Goal: Use online tool/utility: Utilize a website feature to perform a specific function

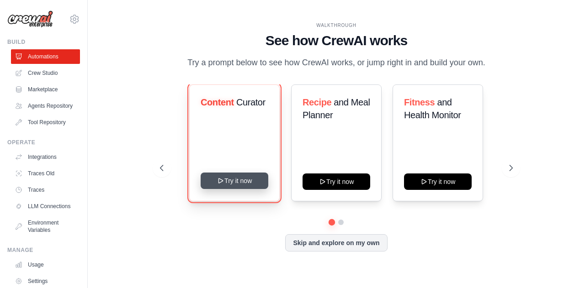
click at [232, 181] on button "Try it now" at bounding box center [234, 181] width 68 height 16
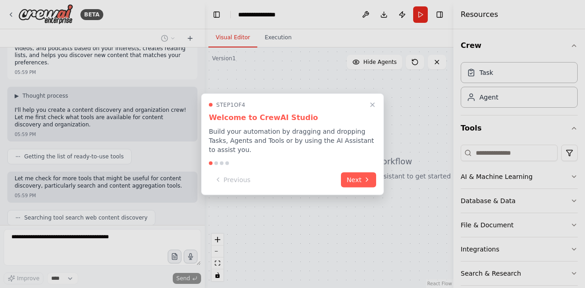
scroll to position [67, 0]
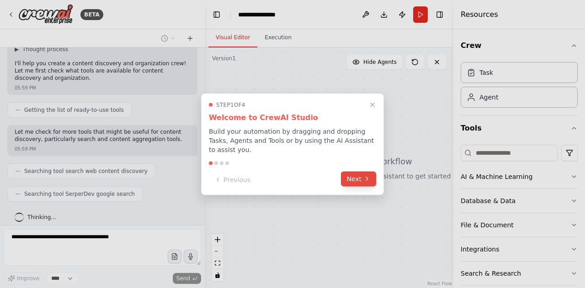
click at [364, 175] on icon at bounding box center [366, 178] width 7 height 7
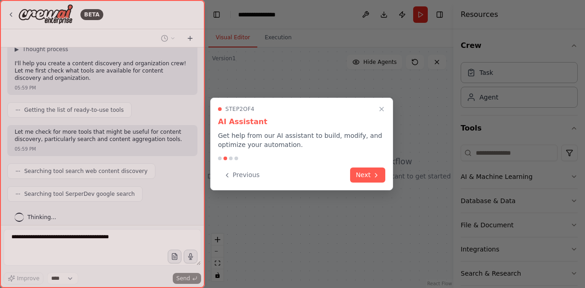
scroll to position [90, 0]
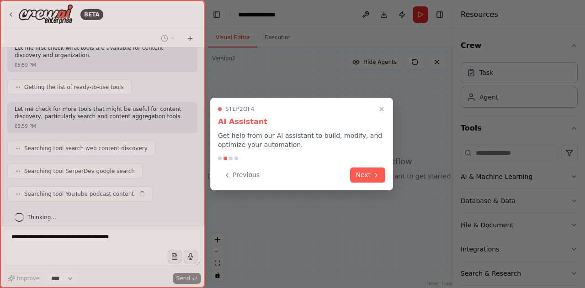
click at [364, 172] on button "Next" at bounding box center [367, 175] width 35 height 15
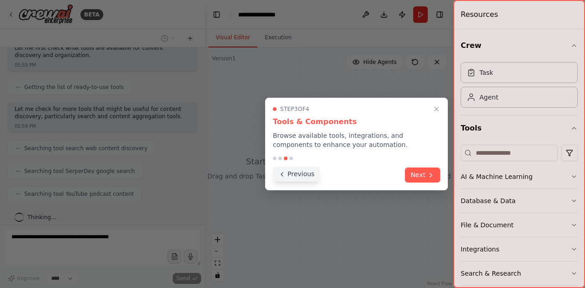
click at [296, 174] on button "Previous" at bounding box center [296, 174] width 47 height 15
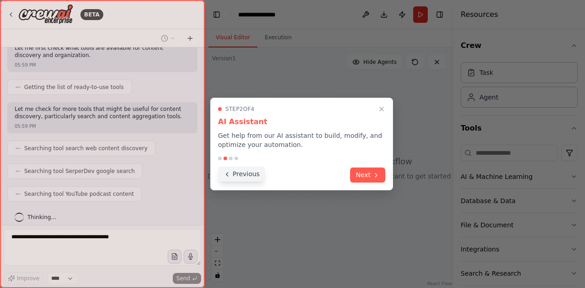
click at [230, 177] on icon at bounding box center [226, 174] width 7 height 7
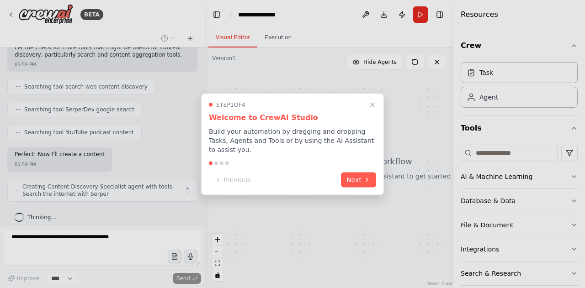
scroll to position [158, 0]
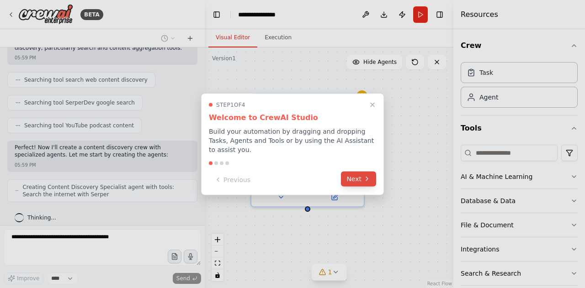
click at [353, 175] on button "Next" at bounding box center [358, 178] width 35 height 15
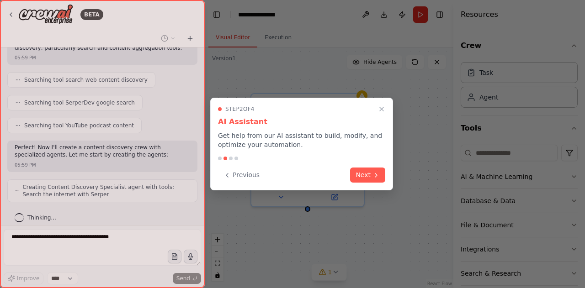
click at [353, 175] on button "Next" at bounding box center [367, 175] width 35 height 15
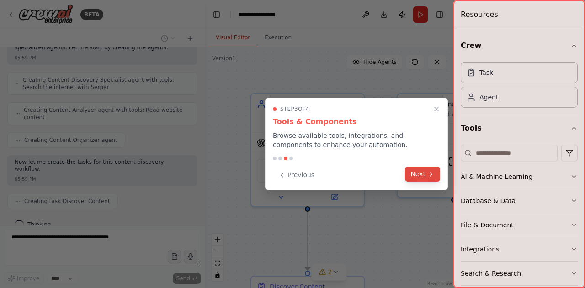
scroll to position [289, 0]
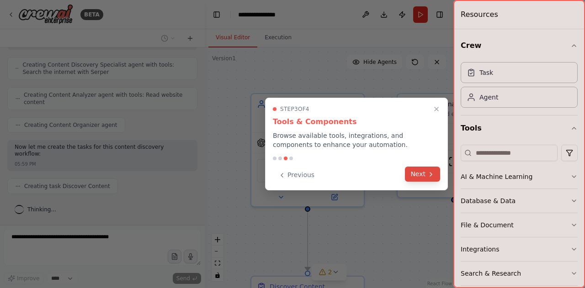
click at [424, 176] on button "Next" at bounding box center [422, 174] width 35 height 15
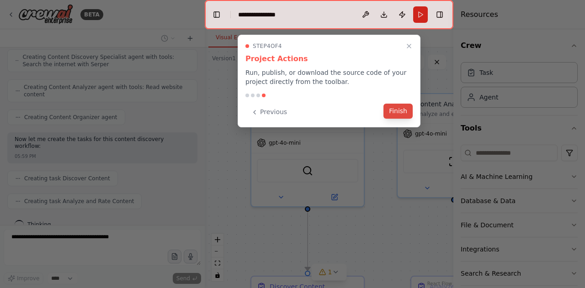
click at [405, 117] on button "Finish" at bounding box center [397, 111] width 29 height 15
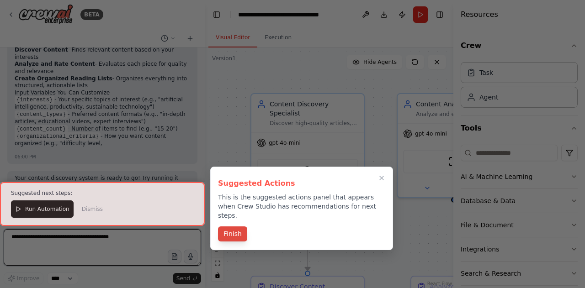
scroll to position [685, 0]
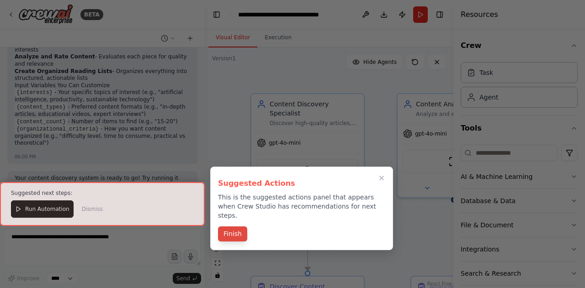
click at [233, 227] on button "Finish" at bounding box center [232, 234] width 29 height 15
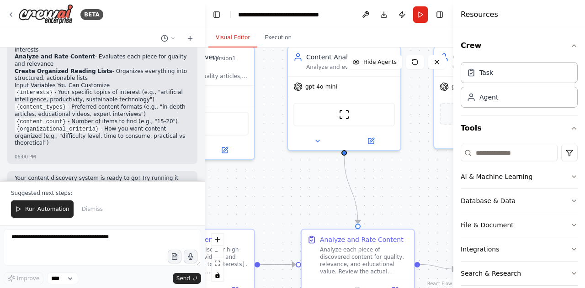
drag, startPoint x: 373, startPoint y: 227, endPoint x: 264, endPoint y: 179, distance: 119.3
click at [264, 179] on div ".deletable-edge-delete-btn { width: 20px; height: 20px; border: 0px solid #ffff…" at bounding box center [329, 167] width 248 height 241
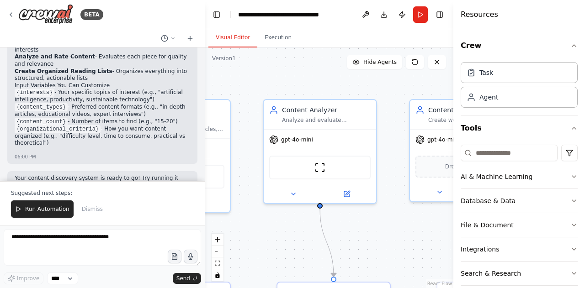
drag, startPoint x: 408, startPoint y: 173, endPoint x: 384, endPoint y: 226, distance: 58.2
click at [384, 226] on div ".deletable-edge-delete-btn { width: 20px; height: 20px; border: 0px solid #ffff…" at bounding box center [329, 167] width 248 height 241
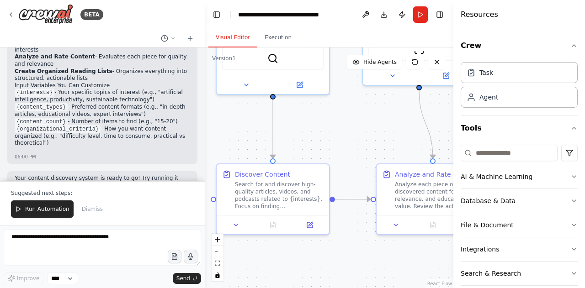
drag, startPoint x: 239, startPoint y: 241, endPoint x: 338, endPoint y: 122, distance: 154.3
click at [338, 122] on div ".deletable-edge-delete-btn { width: 20px; height: 20px; border: 0px solid #ffff…" at bounding box center [329, 167] width 248 height 241
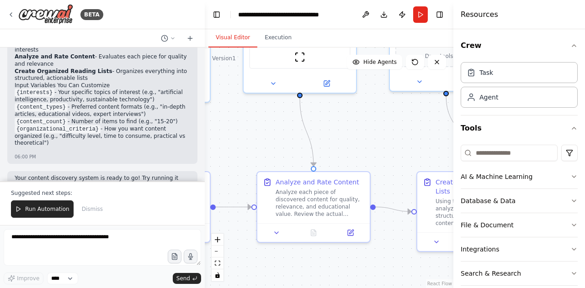
drag, startPoint x: 388, startPoint y: 140, endPoint x: 269, endPoint y: 148, distance: 119.5
click at [269, 148] on div ".deletable-edge-delete-btn { width: 20px; height: 20px; border: 0px solid #ffff…" at bounding box center [329, 167] width 248 height 241
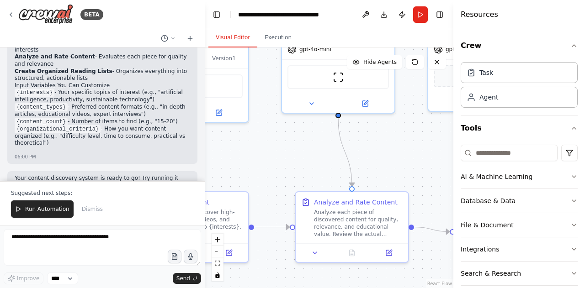
drag, startPoint x: 401, startPoint y: 149, endPoint x: 439, endPoint y: 169, distance: 43.3
click at [439, 169] on div ".deletable-edge-delete-btn { width: 20px; height: 20px; border: 0px solid #ffff…" at bounding box center [329, 167] width 248 height 241
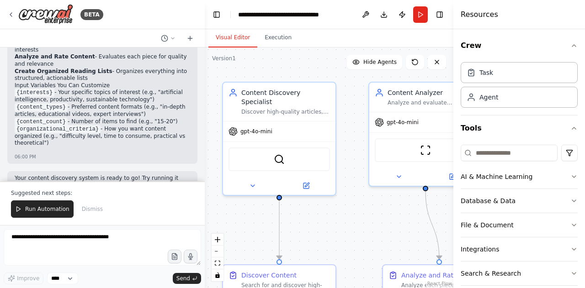
drag, startPoint x: 259, startPoint y: 160, endPoint x: 347, endPoint y: 233, distance: 114.1
click at [347, 233] on div ".deletable-edge-delete-btn { width: 20px; height: 20px; border: 0px solid #ffff…" at bounding box center [329, 167] width 248 height 241
click at [27, 213] on span "Run Automation" at bounding box center [47, 209] width 44 height 7
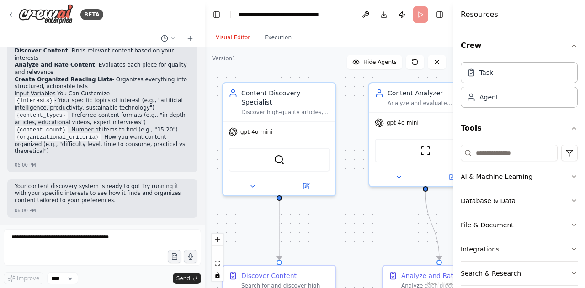
scroll to position [641, 0]
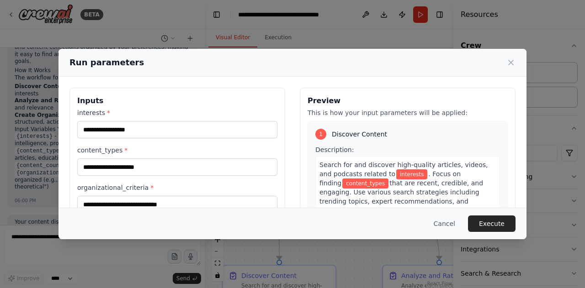
click at [200, 224] on div "Cancel Execute" at bounding box center [292, 224] width 446 height 16
click at [449, 221] on button "Cancel" at bounding box center [444, 224] width 36 height 16
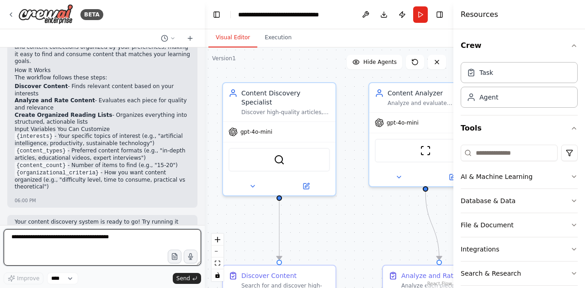
click at [114, 239] on textarea at bounding box center [102, 247] width 197 height 37
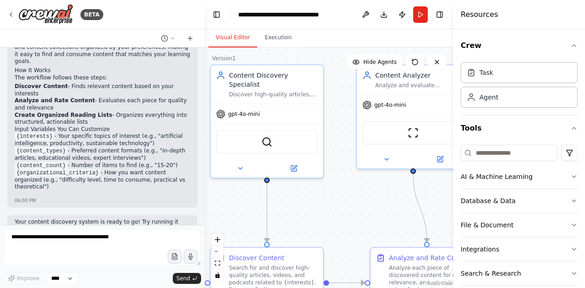
drag, startPoint x: 214, startPoint y: 217, endPoint x: 202, endPoint y: 199, distance: 21.7
click at [202, 199] on div "BETA Set up a crew that finds and organizes interesting articles, videos, and p…" at bounding box center [292, 144] width 585 height 288
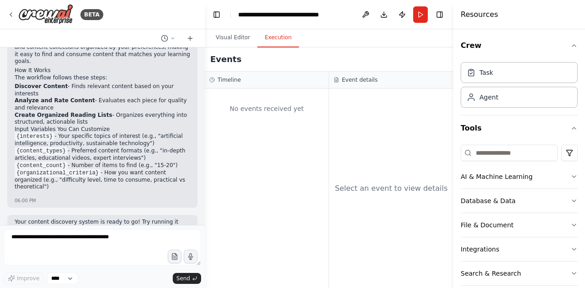
click at [276, 40] on button "Execution" at bounding box center [278, 37] width 42 height 19
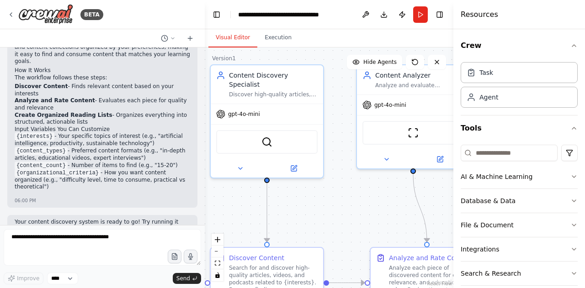
click at [236, 37] on button "Visual Editor" at bounding box center [232, 37] width 49 height 19
click at [421, 12] on button "Run" at bounding box center [420, 14] width 15 height 16
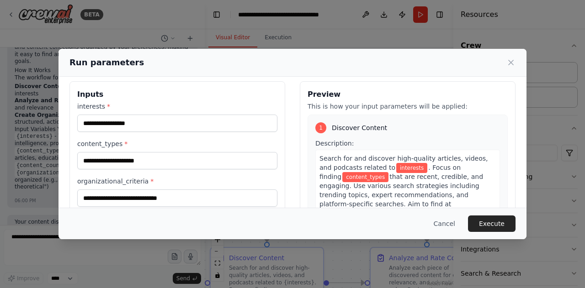
scroll to position [0, 0]
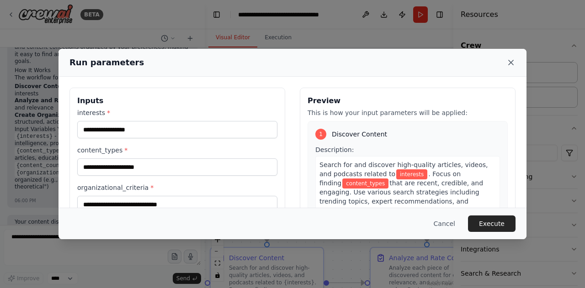
click at [512, 61] on icon at bounding box center [510, 62] width 9 height 9
